Goal: Go to known website: Access a specific website the user already knows

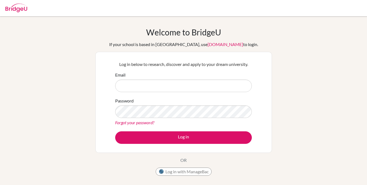
click at [147, 90] on input "Email" at bounding box center [183, 85] width 137 height 13
type input "L"
type input "l2253@decrolyamericano.edu.gt"
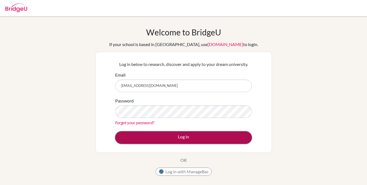
click at [167, 138] on button "Log in" at bounding box center [183, 137] width 137 height 13
